Goal: Task Accomplishment & Management: Use online tool/utility

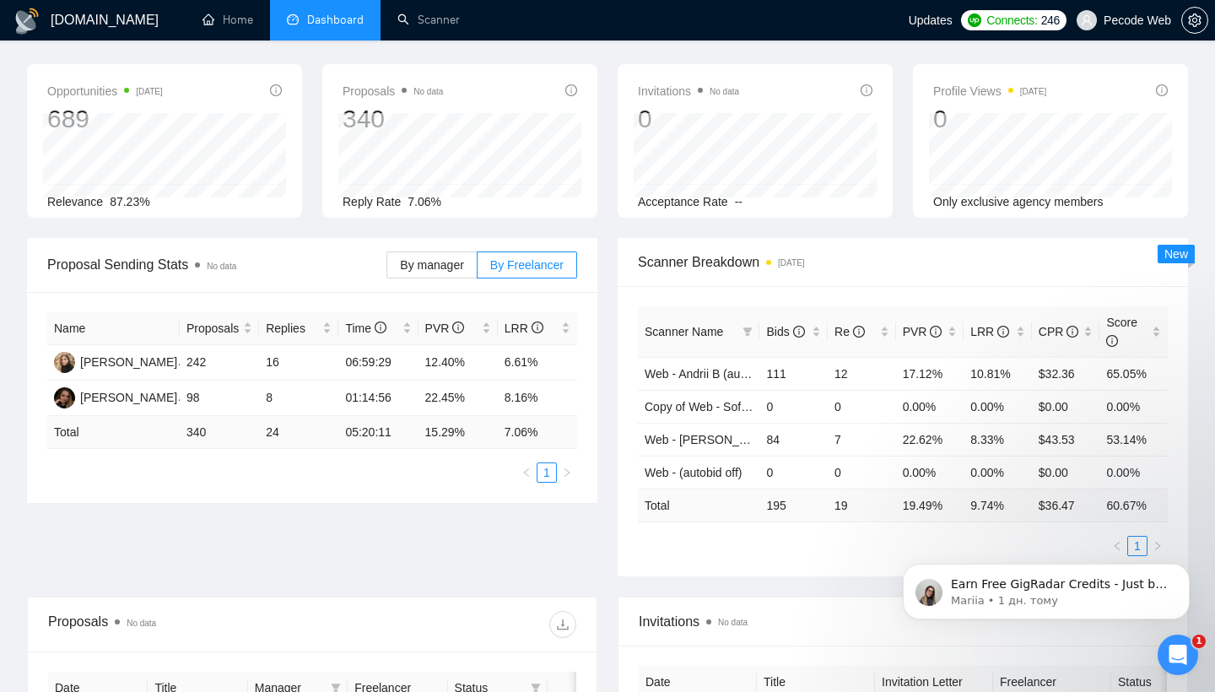
click at [1144, 29] on span "Pecode Web" at bounding box center [1123, 20] width 115 height 54
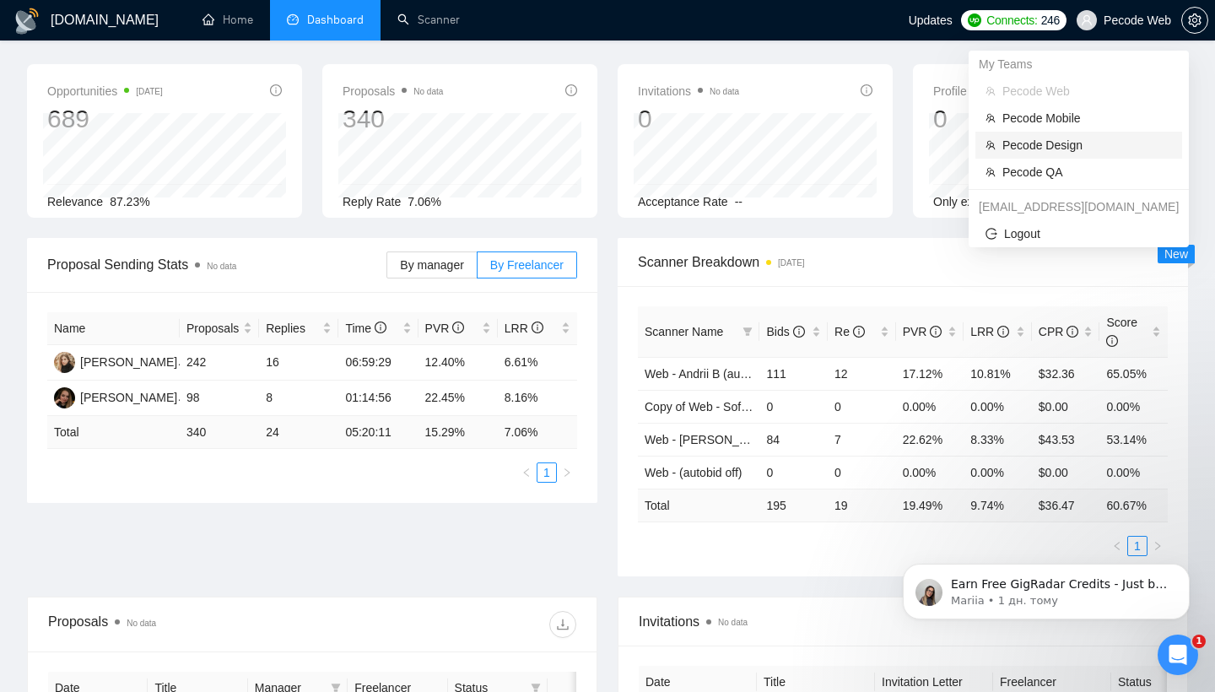
click at [1083, 151] on span "Pecode Design" at bounding box center [1087, 145] width 170 height 19
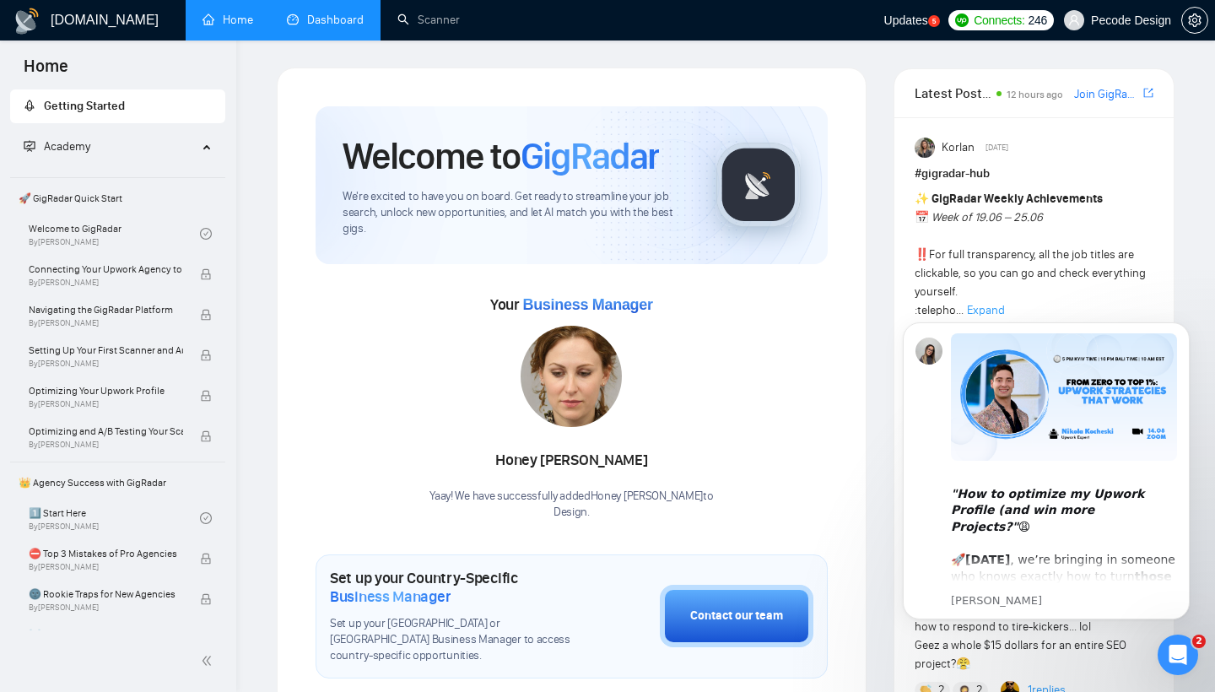
click at [341, 24] on link "Dashboard" at bounding box center [325, 20] width 77 height 14
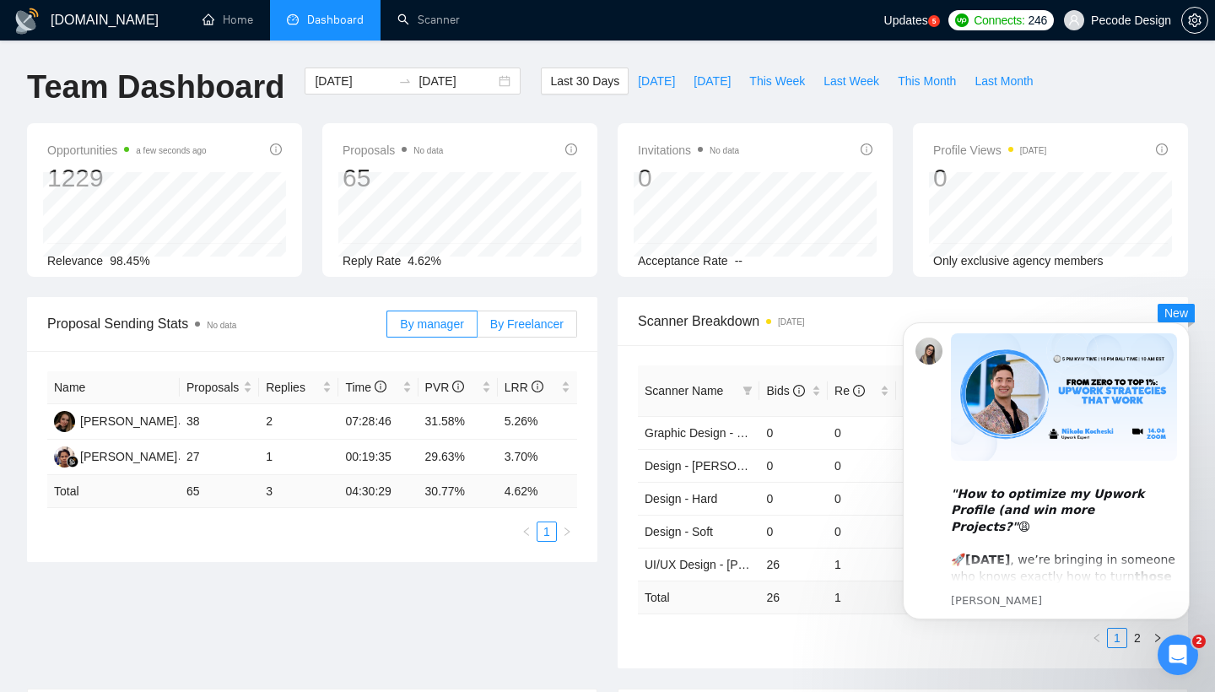
click at [552, 317] on span "By Freelancer" at bounding box center [526, 323] width 73 height 13
click at [477, 328] on input "By Freelancer" at bounding box center [477, 328] width 0 height 0
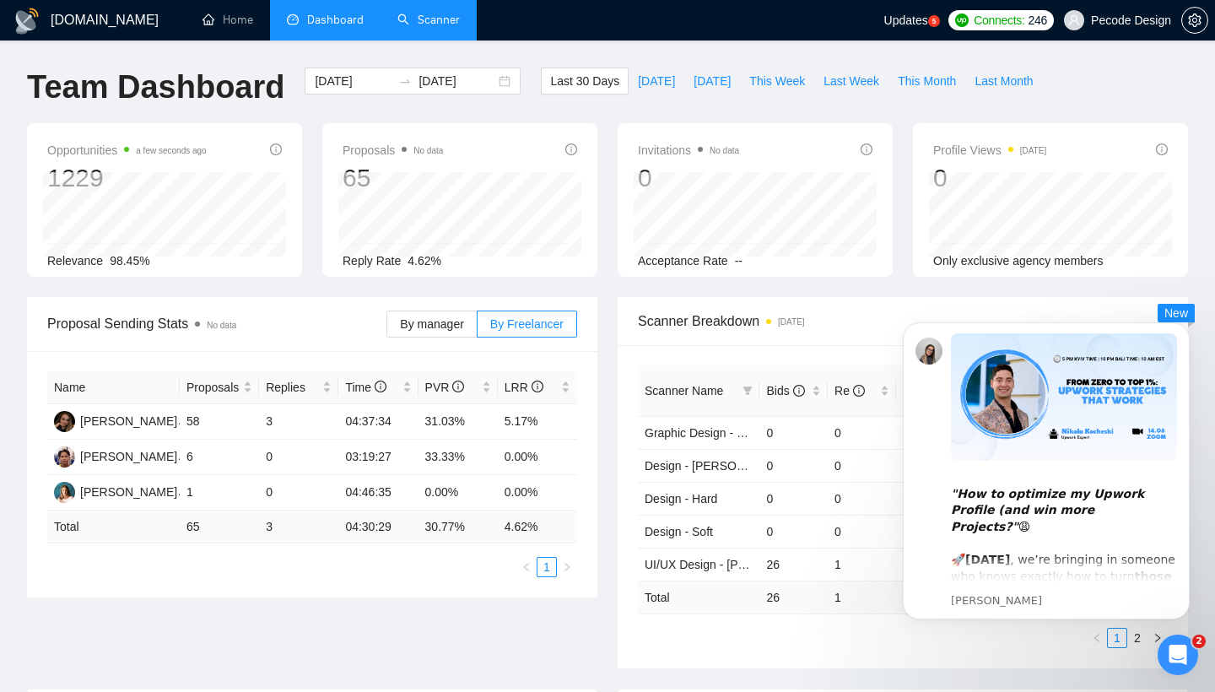
click at [444, 20] on link "Scanner" at bounding box center [428, 20] width 62 height 14
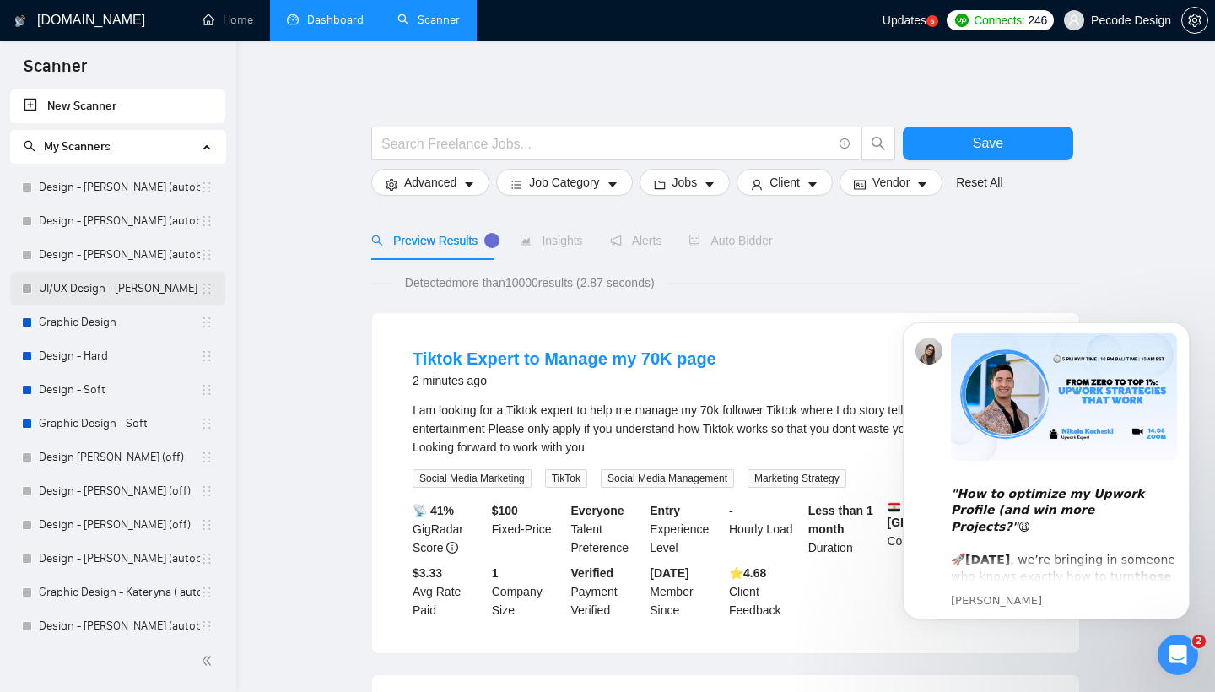
click at [137, 294] on link "UI/UX Design - [PERSON_NAME] (autobid on)" at bounding box center [119, 289] width 161 height 34
